Goal: Task Accomplishment & Management: Manage account settings

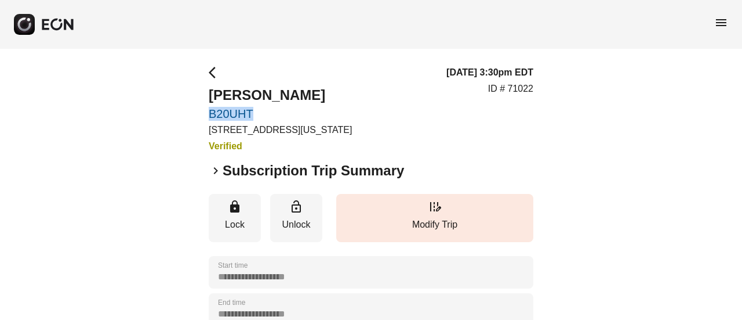
drag, startPoint x: 203, startPoint y: 118, endPoint x: 270, endPoint y: 121, distance: 67.4
click at [270, 121] on div "**********" at bounding box center [371, 314] width 742 height 530
copy link "B20UHT"
click at [716, 23] on span "menu" at bounding box center [721, 23] width 14 height 14
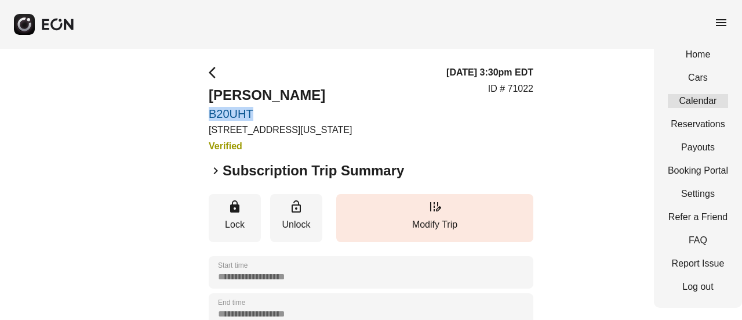
click at [706, 96] on link "Calendar" at bounding box center [698, 101] width 60 height 14
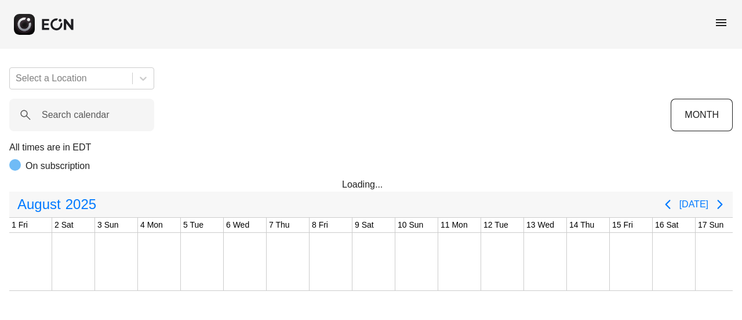
scroll to position [0, 605]
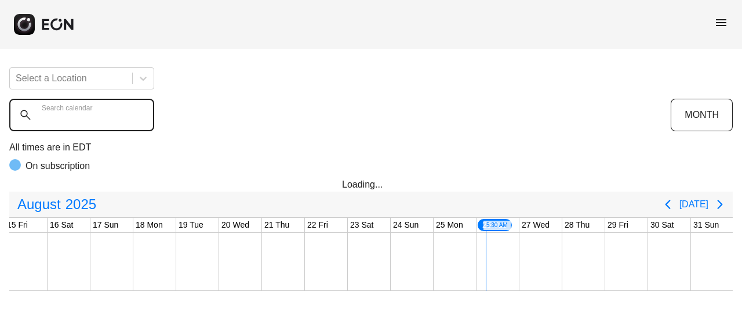
click at [39, 118] on calendar "Search calendar" at bounding box center [81, 115] width 145 height 32
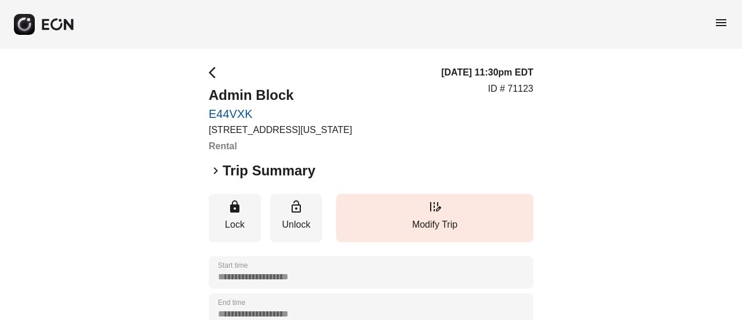
click at [217, 166] on span "keyboard_arrow_right" at bounding box center [216, 171] width 14 height 14
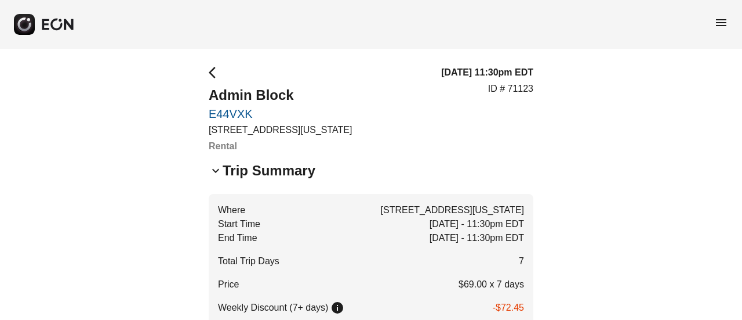
click at [209, 70] on span "arrow_back_ios" at bounding box center [216, 73] width 14 height 14
drag, startPoint x: 203, startPoint y: 149, endPoint x: 223, endPoint y: 149, distance: 19.7
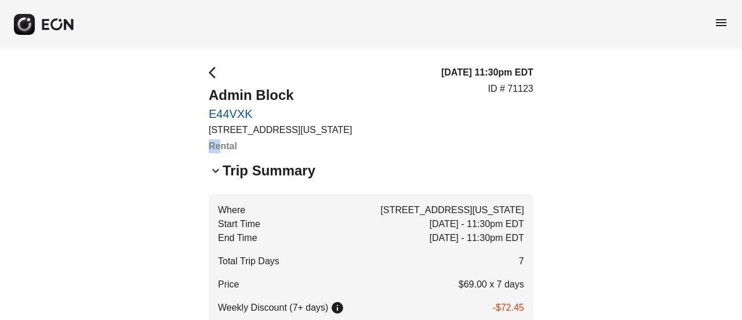
click at [247, 152] on h3 "Rental" at bounding box center [280, 146] width 143 height 14
drag, startPoint x: 238, startPoint y: 147, endPoint x: 209, endPoint y: 147, distance: 29.0
click at [209, 147] on h3 "Rental" at bounding box center [280, 146] width 143 height 14
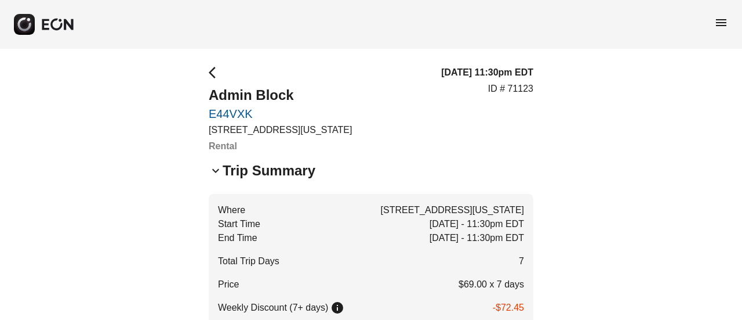
click at [254, 135] on p "[STREET_ADDRESS][US_STATE]" at bounding box center [280, 130] width 143 height 14
click at [212, 76] on span "arrow_back_ios" at bounding box center [216, 73] width 14 height 14
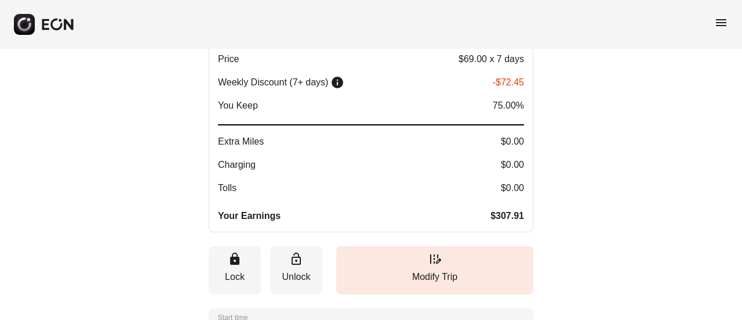
scroll to position [232, 0]
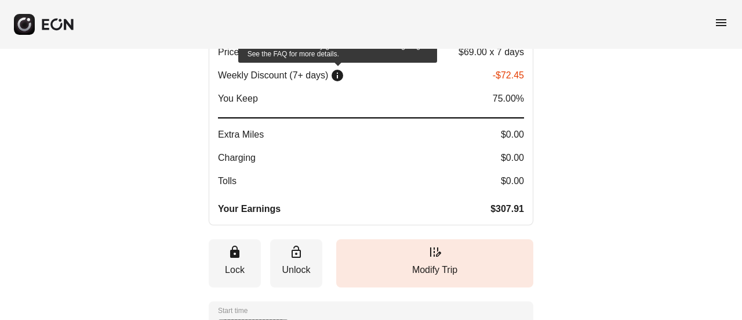
click at [341, 77] on span "info" at bounding box center [338, 75] width 14 height 14
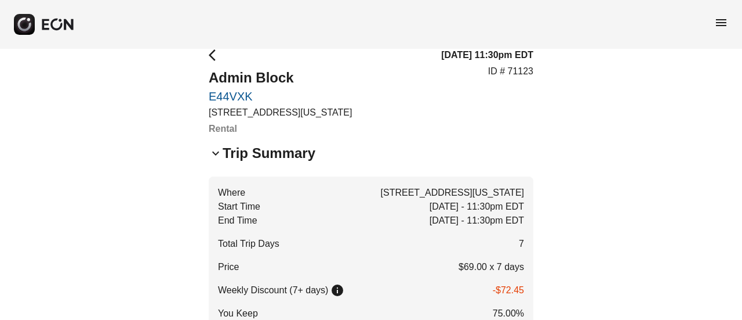
scroll to position [0, 0]
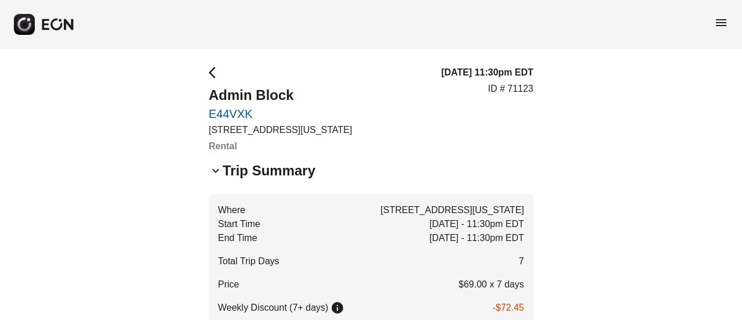
click at [210, 68] on span "arrow_back_ios" at bounding box center [216, 73] width 14 height 14
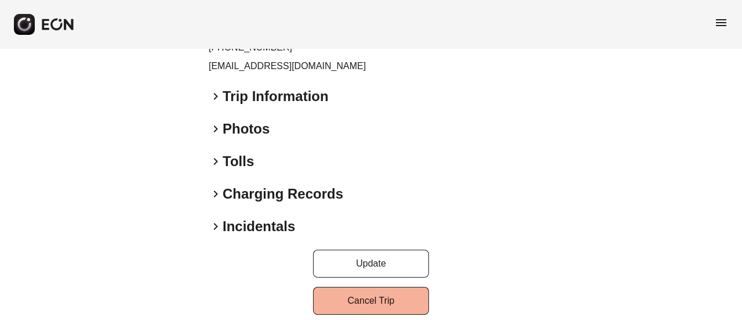
scroll to position [638, 0]
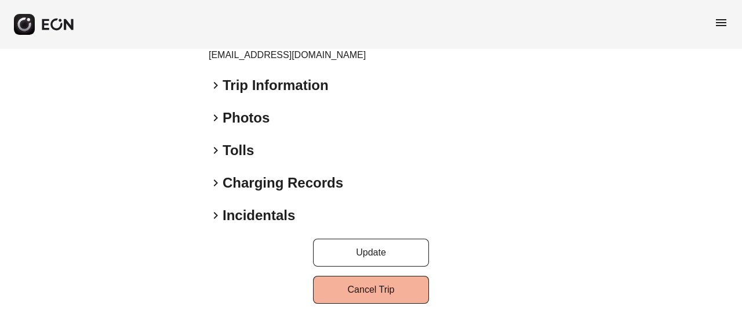
click at [252, 82] on h2 "Trip Information" at bounding box center [276, 85] width 106 height 19
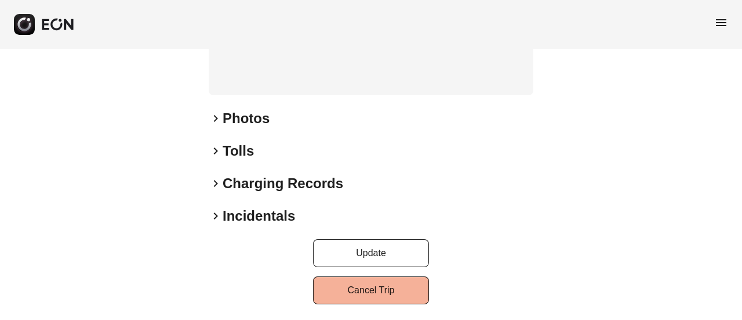
scroll to position [832, 0]
click at [230, 119] on h2 "Photos" at bounding box center [246, 117] width 47 height 19
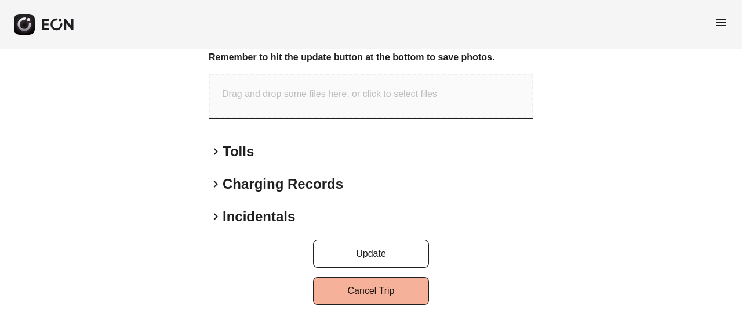
scroll to position [969, 0]
click at [227, 151] on h2 "Tolls" at bounding box center [238, 151] width 31 height 19
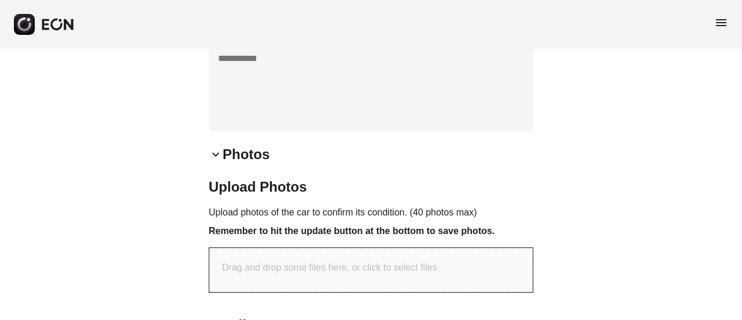
scroll to position [563, 0]
